Goal: Ask a question

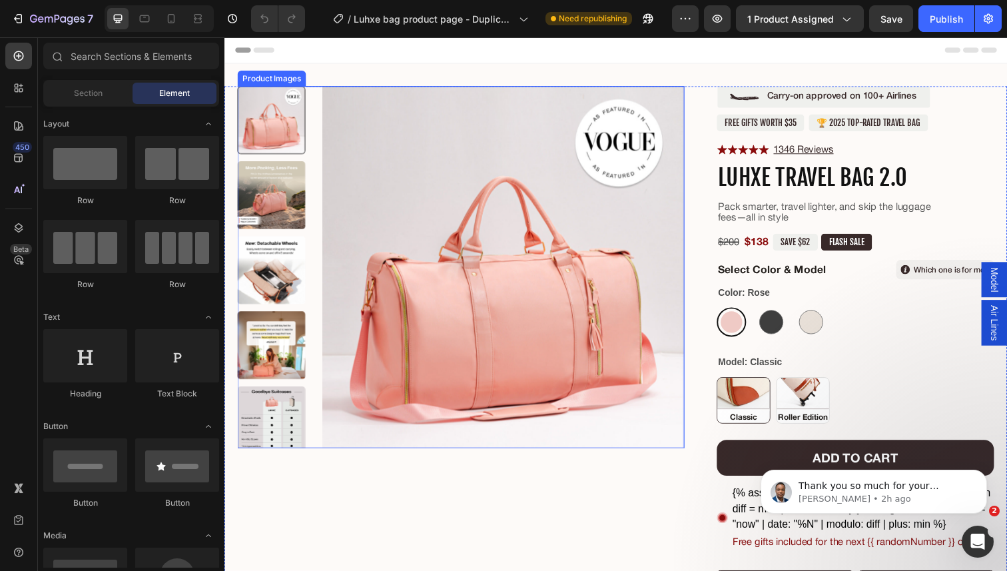
scroll to position [168, 0]
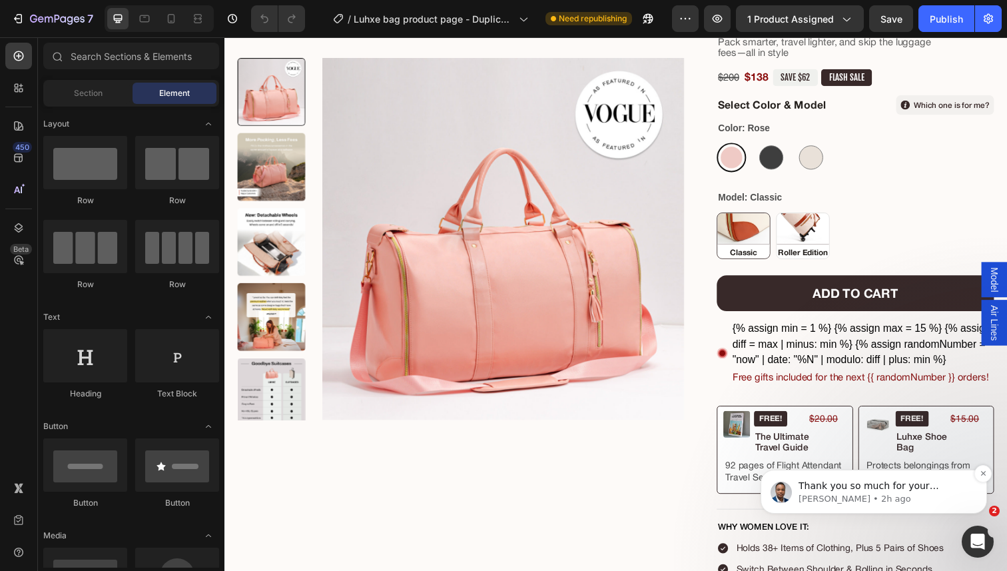
click at [860, 493] on p "[PERSON_NAME] • 2h ago" at bounding box center [885, 499] width 172 height 12
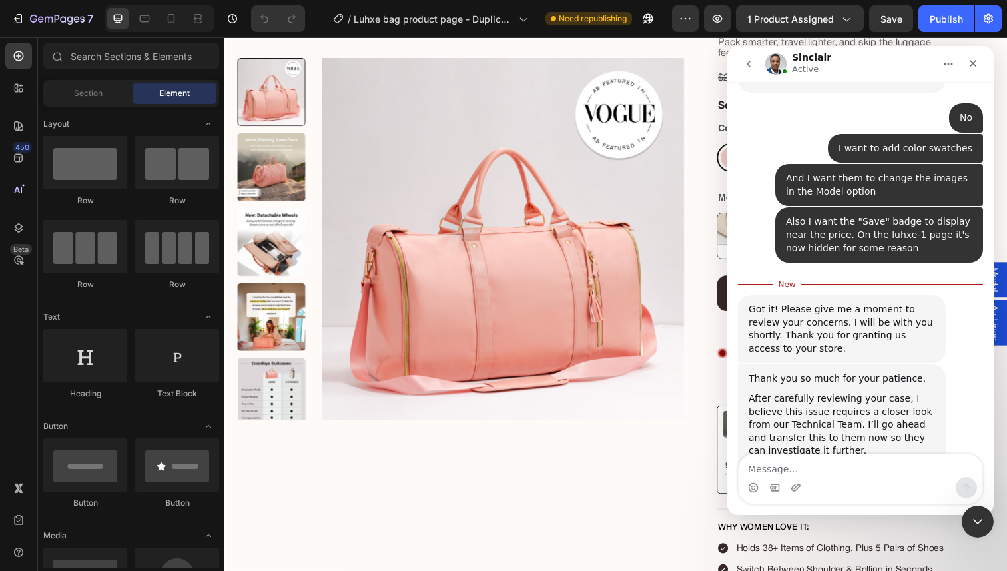
scroll to position [3302, 0]
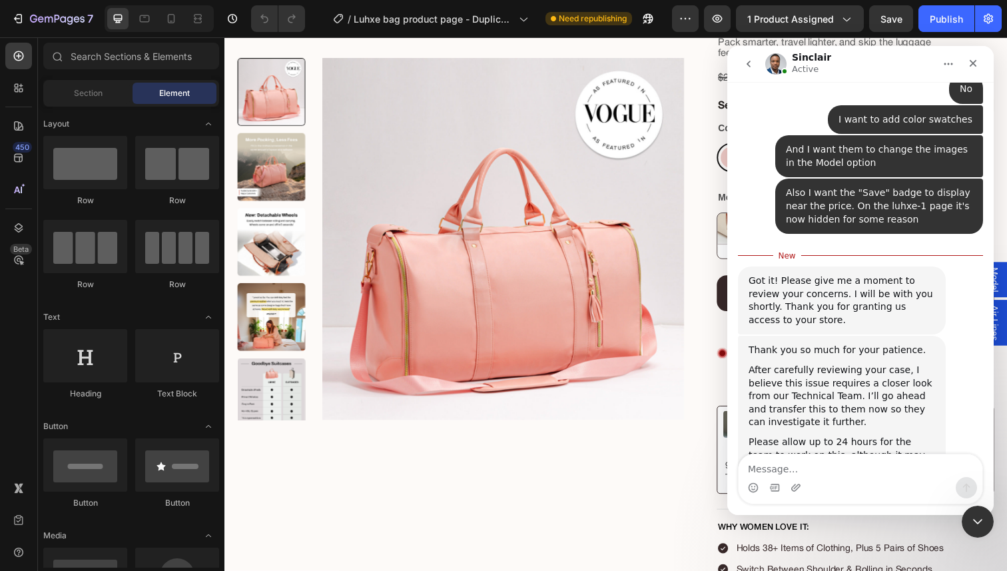
click at [835, 364] on div "After carefully reviewing your case, I believe this issue requires a closer loo…" at bounding box center [842, 396] width 187 height 65
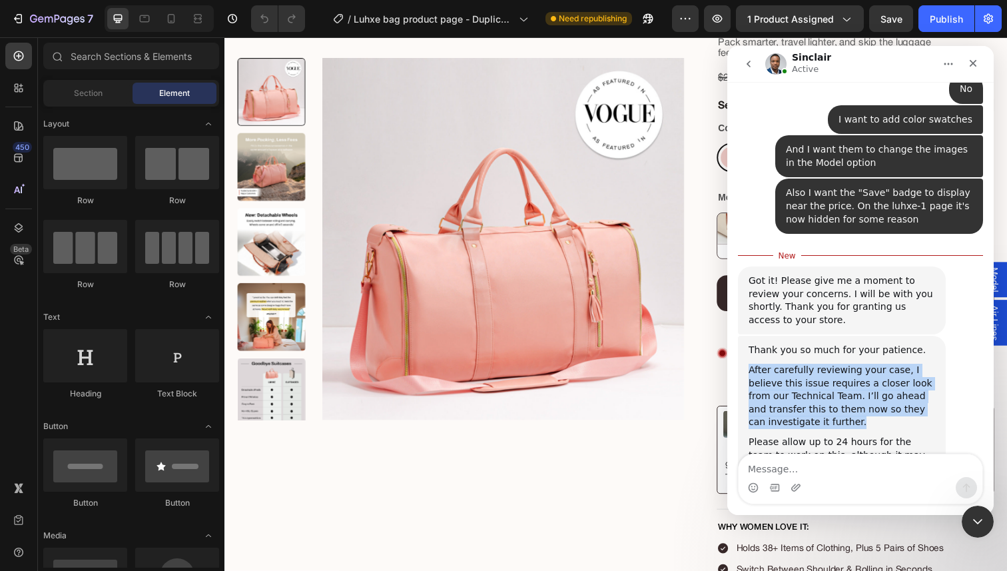
click at [843, 364] on div "After carefully reviewing your case, I believe this issue requires a closer loo…" at bounding box center [842, 396] width 187 height 65
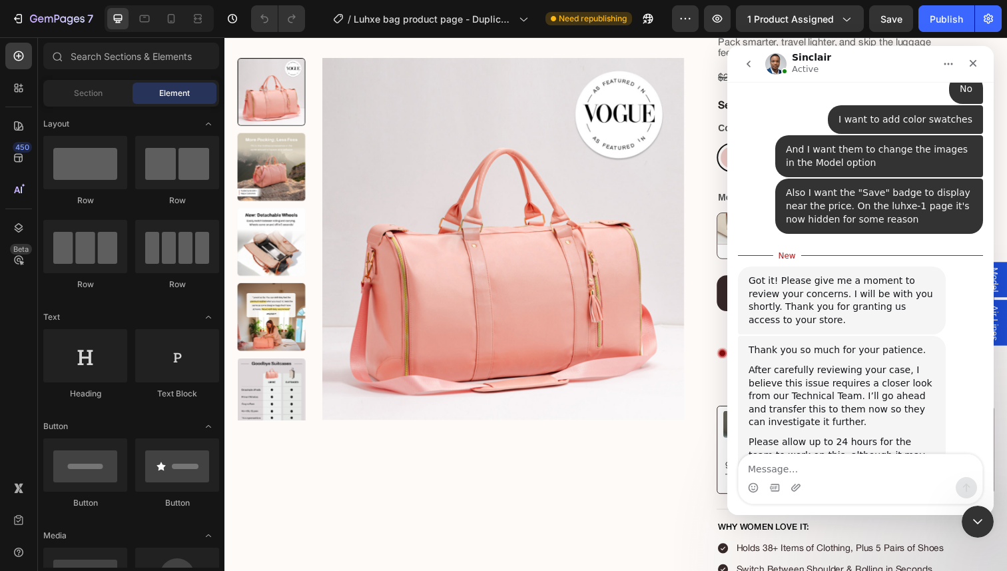
click at [843, 364] on div "After carefully reviewing your case, I believe this issue requires a closer loo…" at bounding box center [842, 396] width 187 height 65
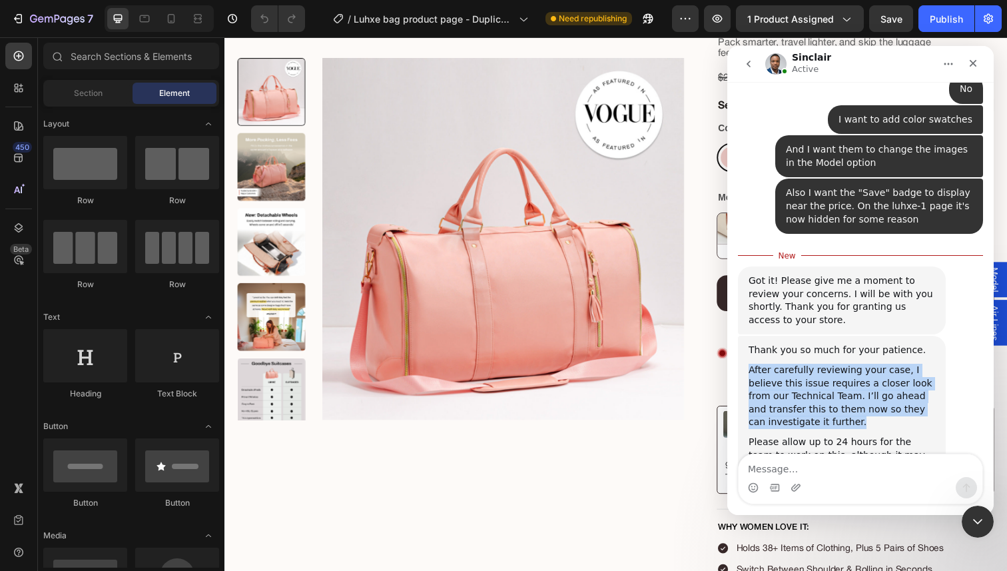
click at [834, 364] on div "After carefully reviewing your case, I believe this issue requires a closer loo…" at bounding box center [842, 396] width 187 height 65
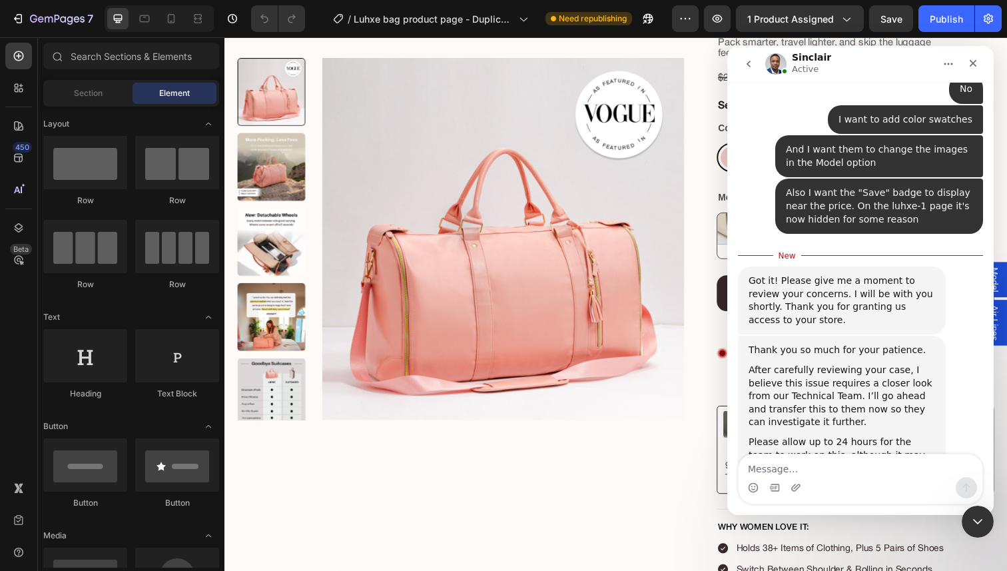
click at [834, 364] on div "After carefully reviewing your case, I believe this issue requires a closer loo…" at bounding box center [842, 396] width 187 height 65
click at [833, 364] on div "After carefully reviewing your case, I believe this issue requires a closer loo…" at bounding box center [842, 396] width 187 height 65
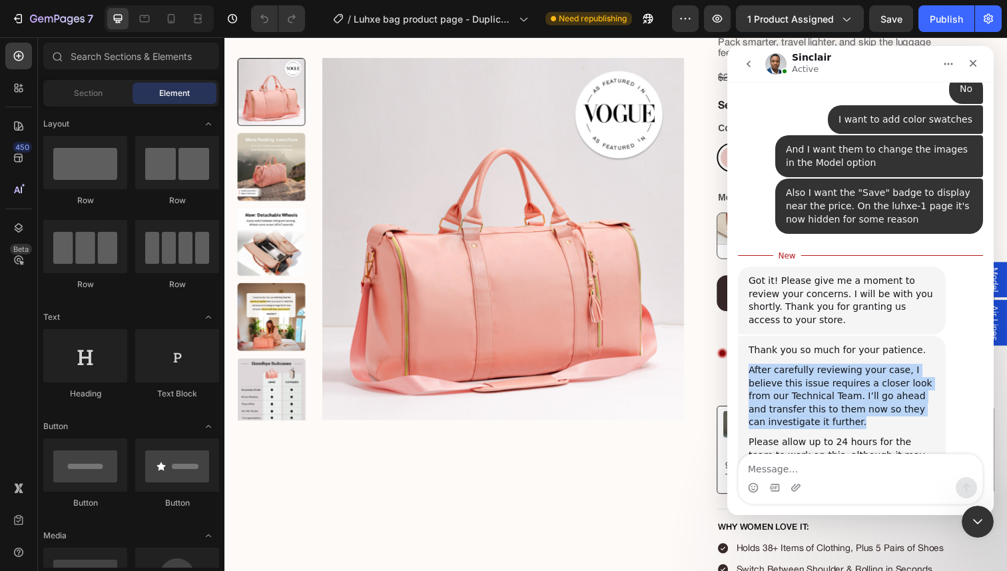
click at [815, 436] on div "Please allow up to 24 hours for the team to work on this, although it may be re…" at bounding box center [842, 488] width 187 height 105
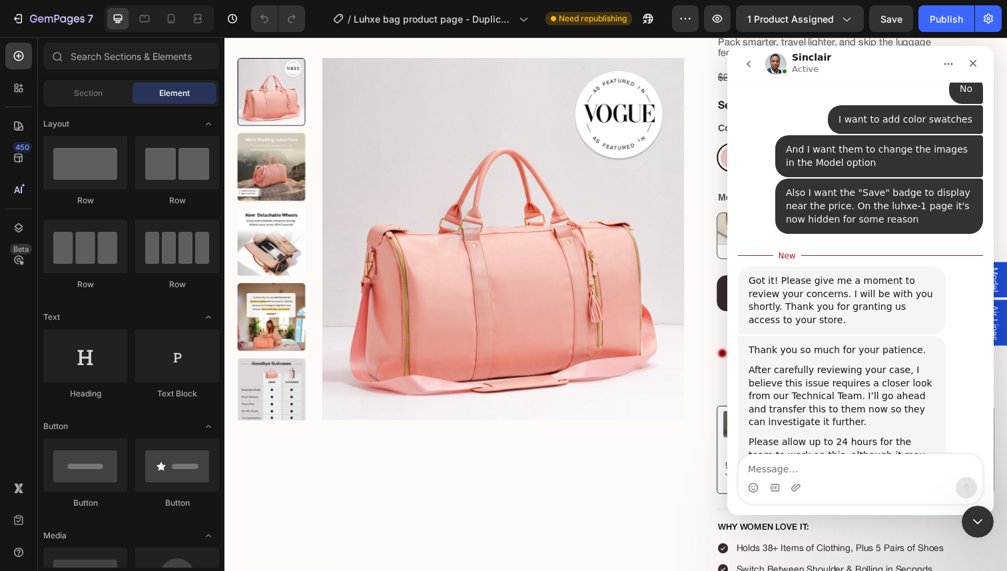
click at [815, 436] on div "Please allow up to 24 hours for the team to work on this, although it may be re…" at bounding box center [842, 488] width 187 height 105
click at [821, 436] on div "Please allow up to 24 hours for the team to work on this, although it may be re…" at bounding box center [842, 488] width 187 height 105
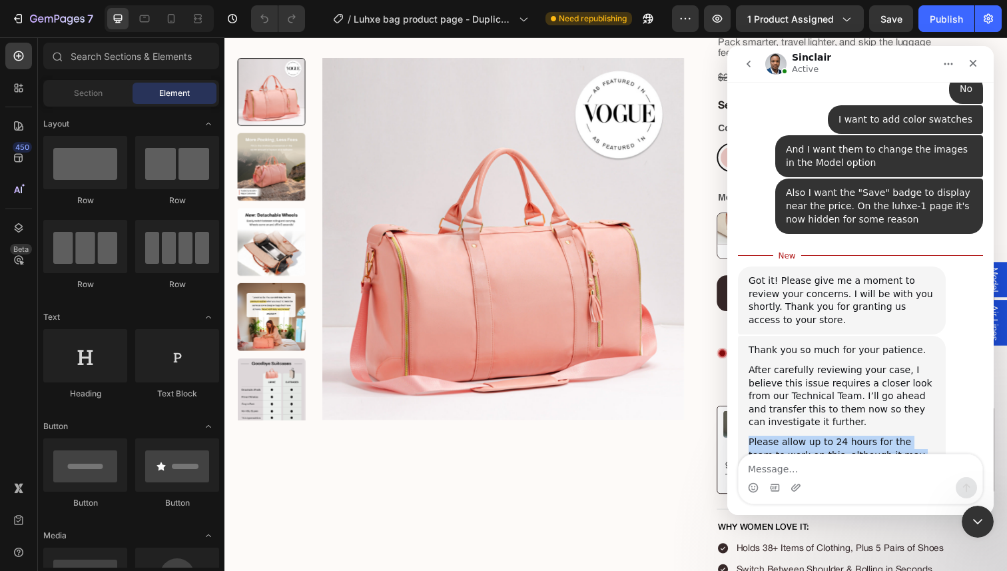
click at [821, 436] on div "Please allow up to 24 hours for the team to work on this, although it may be re…" at bounding box center [842, 488] width 187 height 105
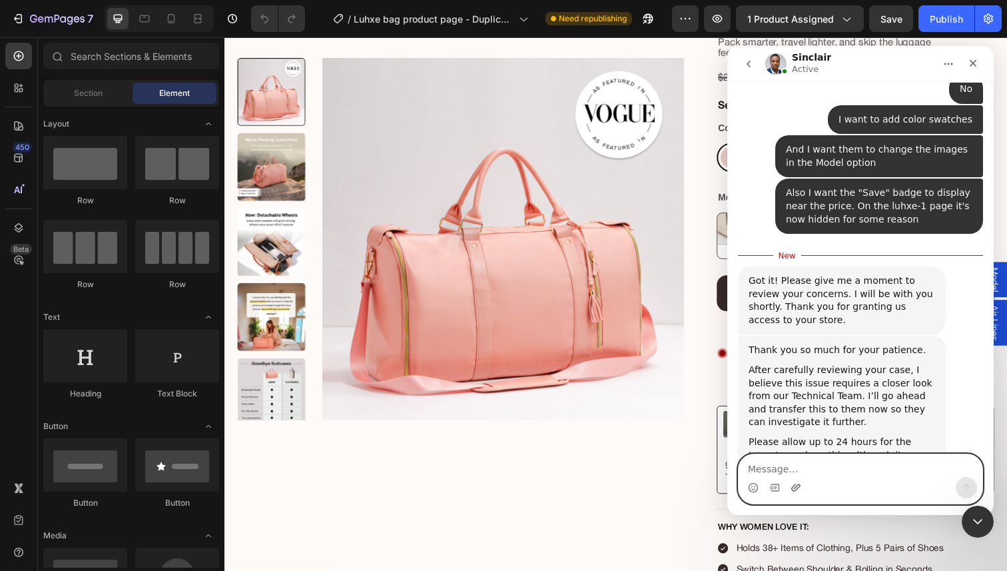
click at [796, 484] on icon "Upload attachment" at bounding box center [796, 487] width 11 height 11
click at [797, 468] on textarea "Message…" at bounding box center [861, 465] width 244 height 23
type textarea "[PERSON_NAME]"
type textarea "Thank you"
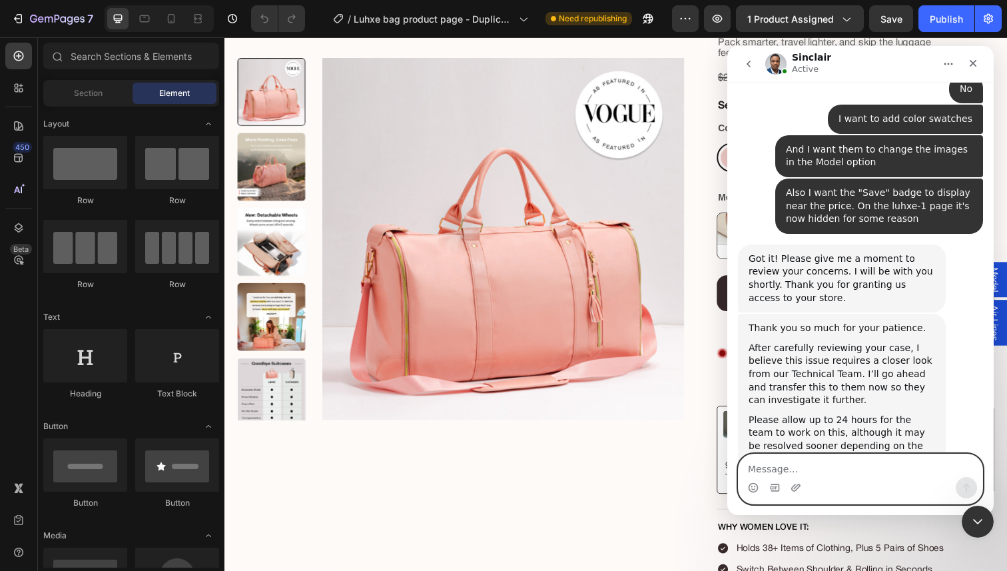
scroll to position [3297, 0]
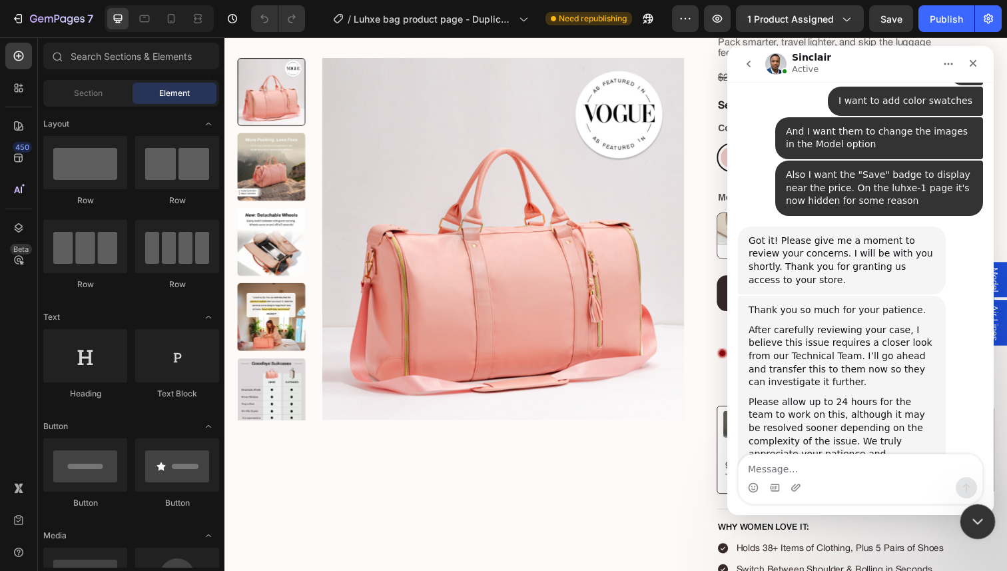
click at [975, 515] on icon "Close Intercom Messenger" at bounding box center [976, 520] width 16 height 16
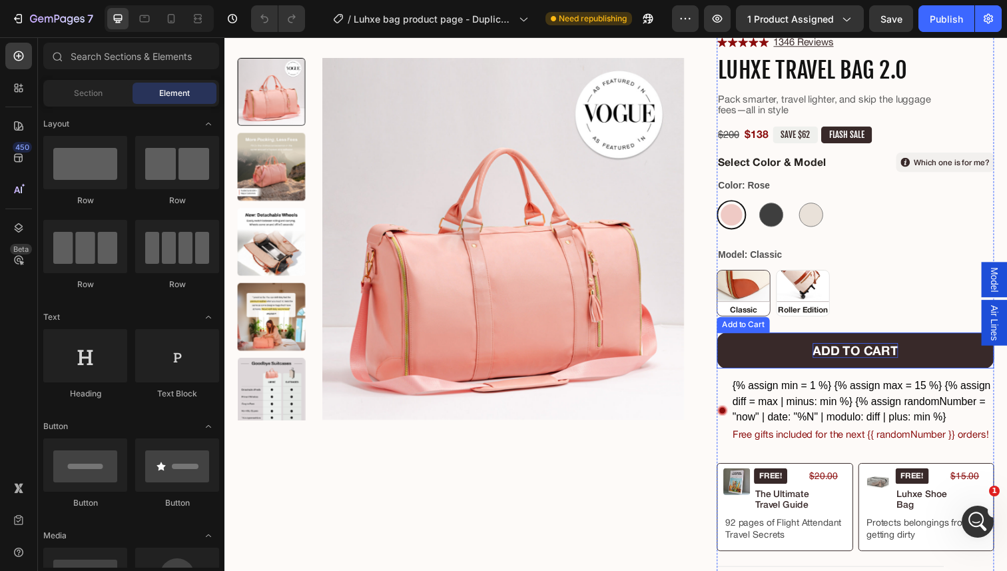
scroll to position [101, 0]
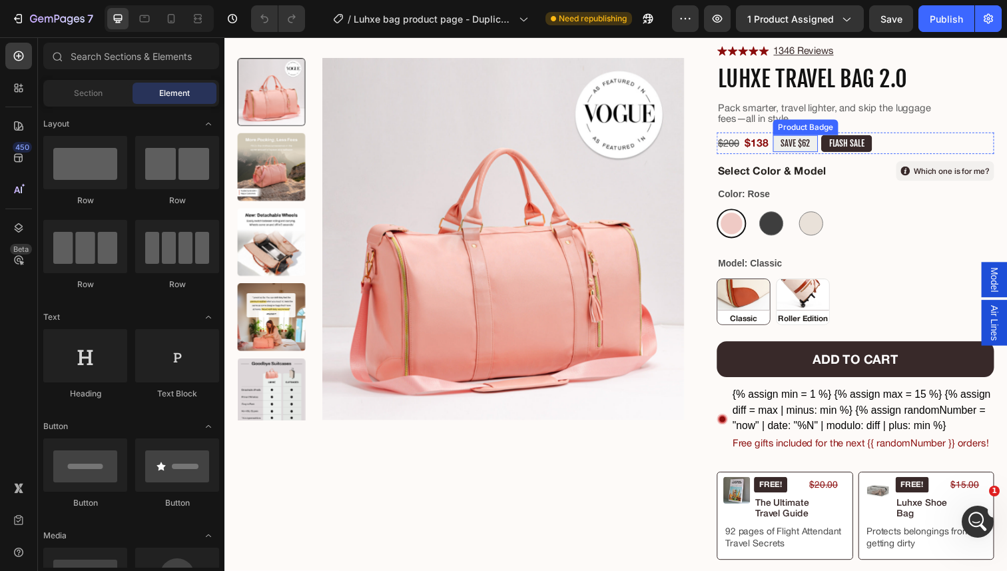
click at [808, 139] on pre "SAVE $62" at bounding box center [808, 145] width 46 height 17
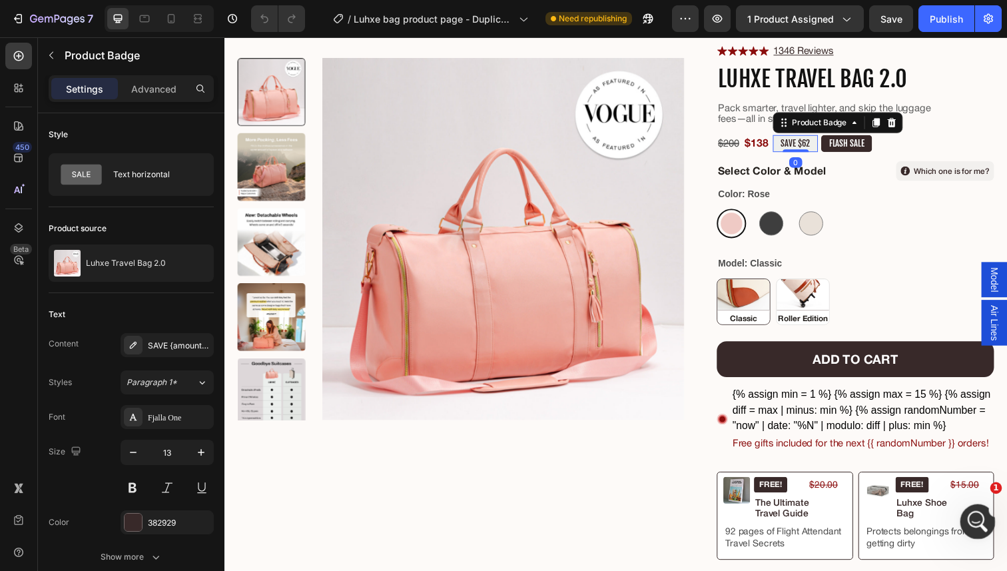
click at [980, 514] on icon "Open Intercom Messenger" at bounding box center [976, 520] width 22 height 22
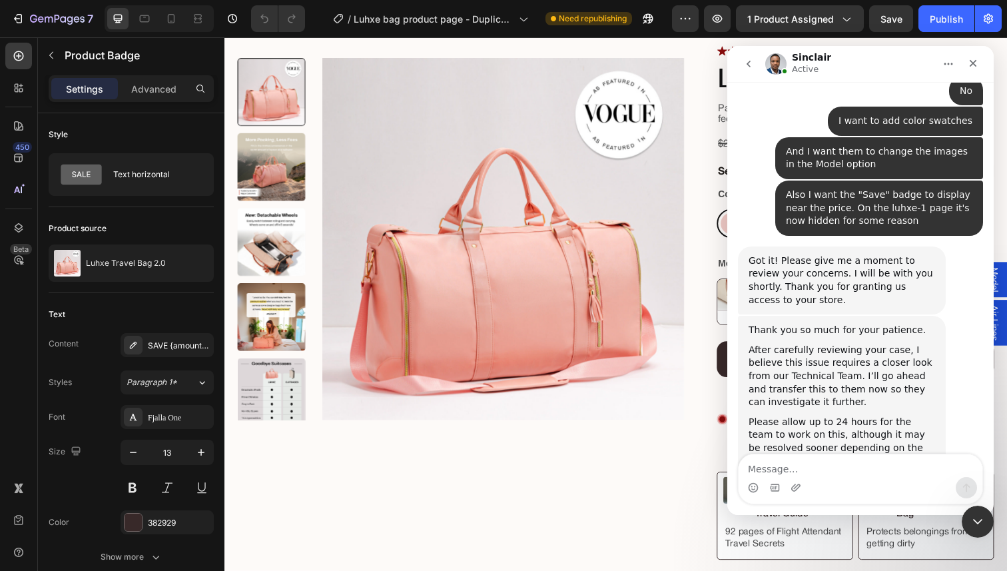
click at [832, 466] on textarea "Message…" at bounding box center [861, 465] width 244 height 23
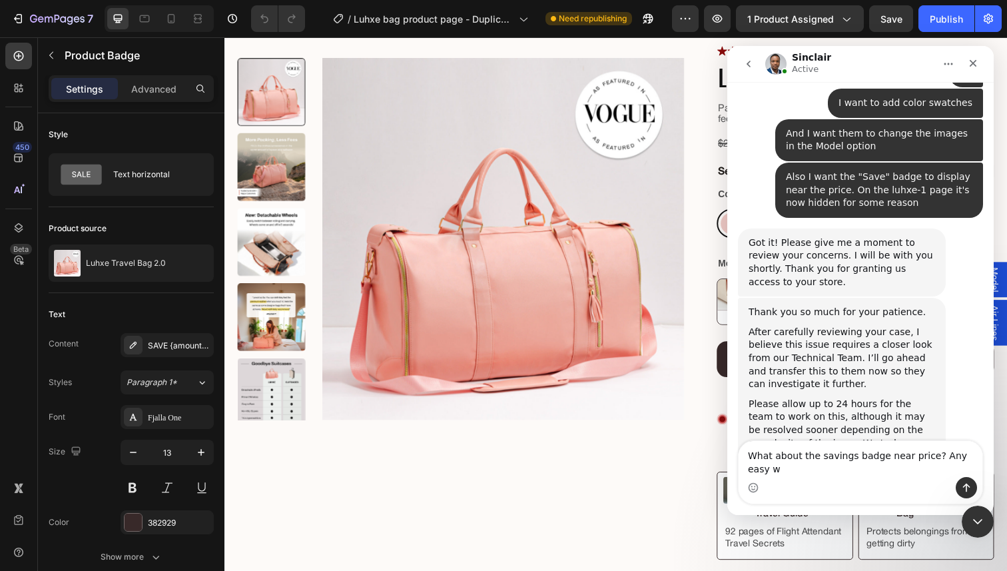
scroll to position [3311, 0]
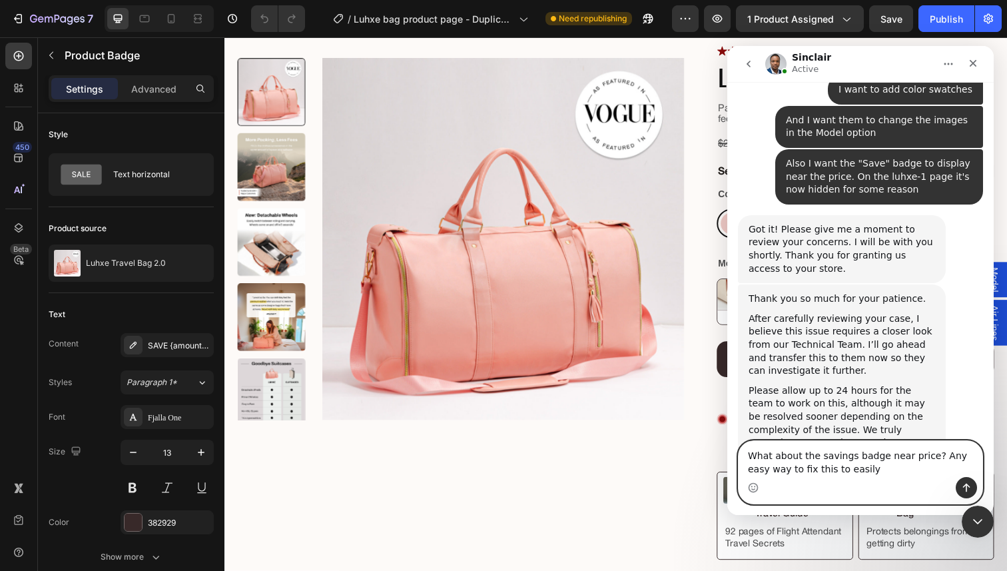
click at [864, 466] on textarea "What about the savings badge near price? Any easy way to fix this to easily" at bounding box center [861, 459] width 244 height 36
type textarea "What about the savings badge near price? Any easy way to fix this easily?"
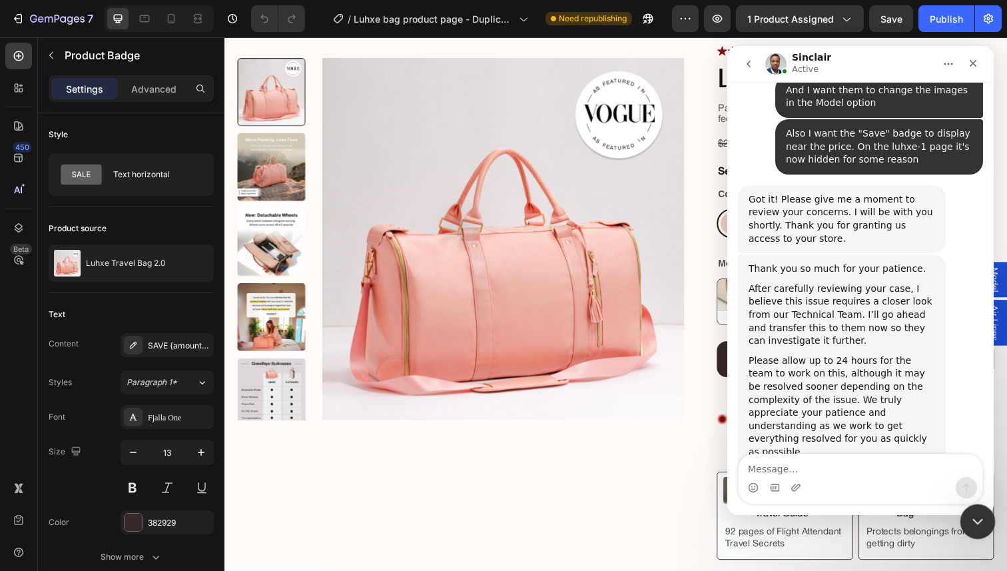
click at [987, 516] on div "Close Intercom Messenger" at bounding box center [976, 520] width 32 height 32
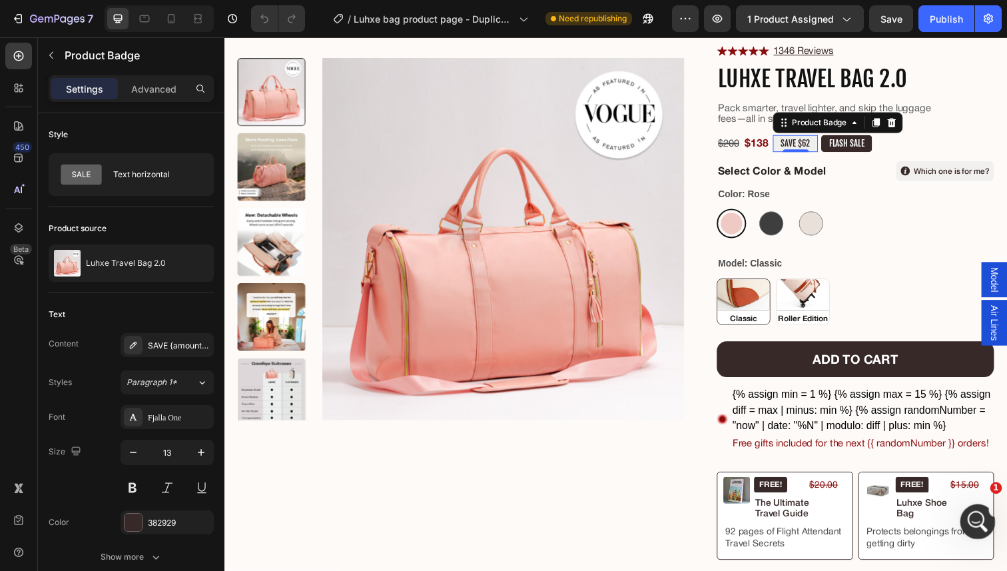
click at [986, 515] on div "Open Intercom Messenger" at bounding box center [976, 520] width 44 height 44
